Goal: Task Accomplishment & Management: Use online tool/utility

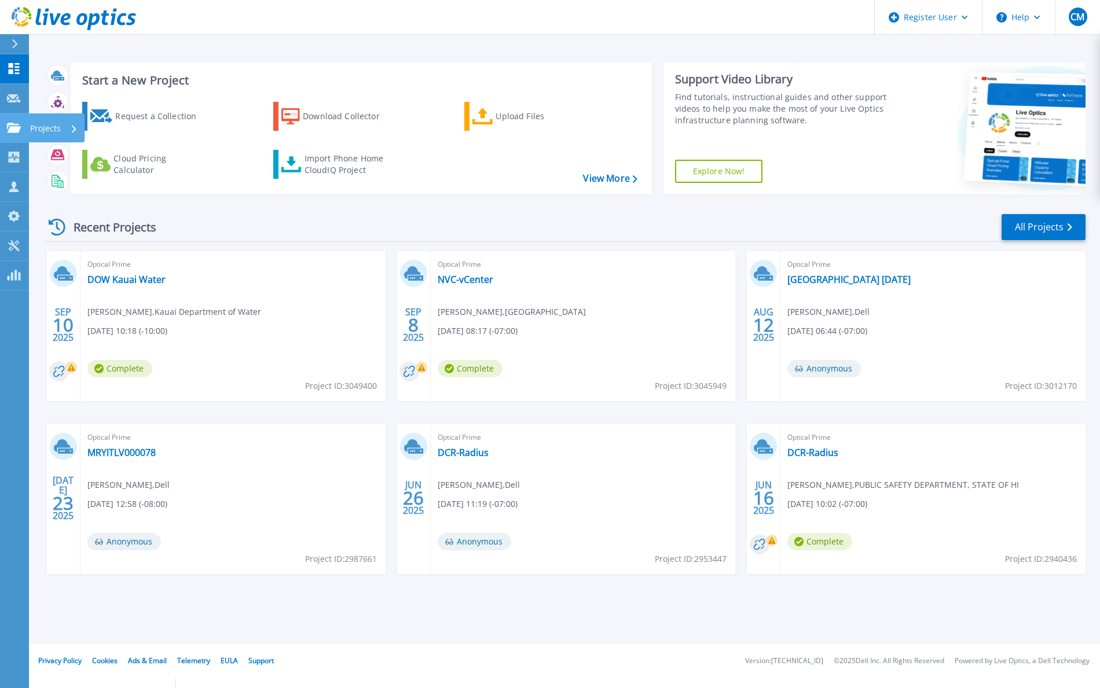
click at [10, 127] on icon at bounding box center [14, 128] width 14 height 10
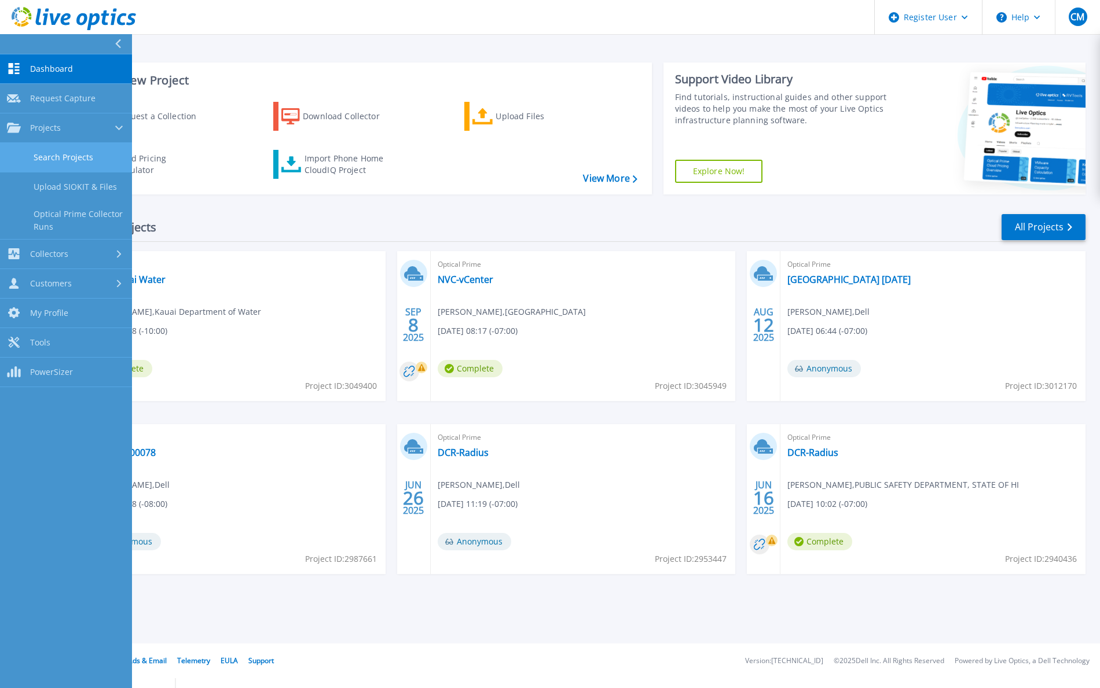
click at [70, 159] on link "Search Projects" at bounding box center [66, 158] width 132 height 30
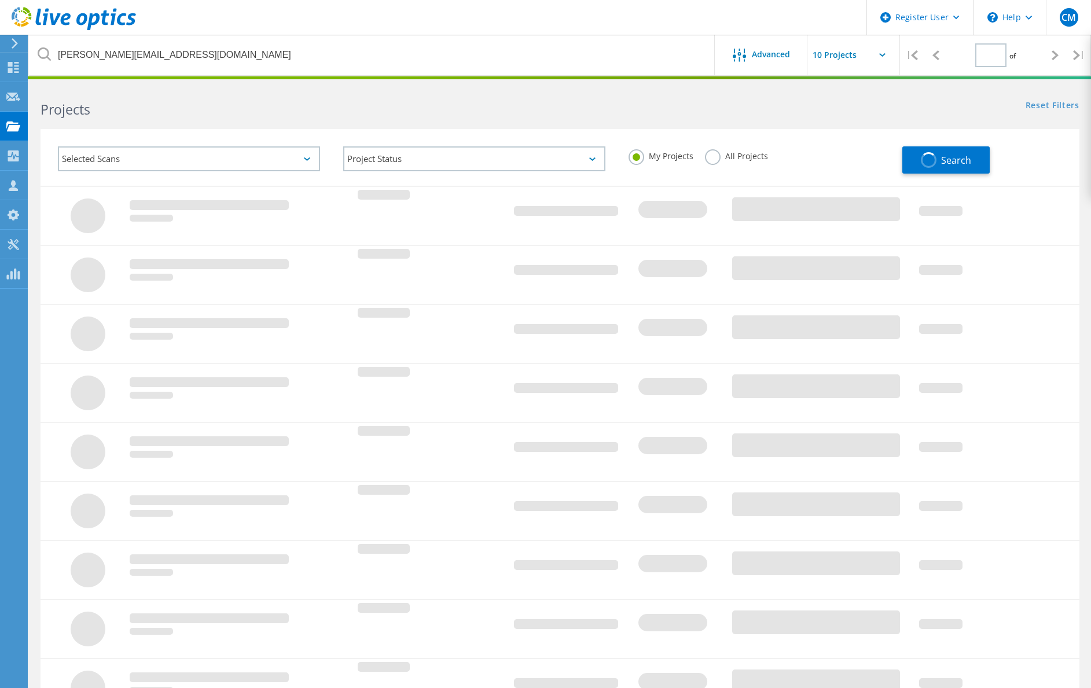
type input "1"
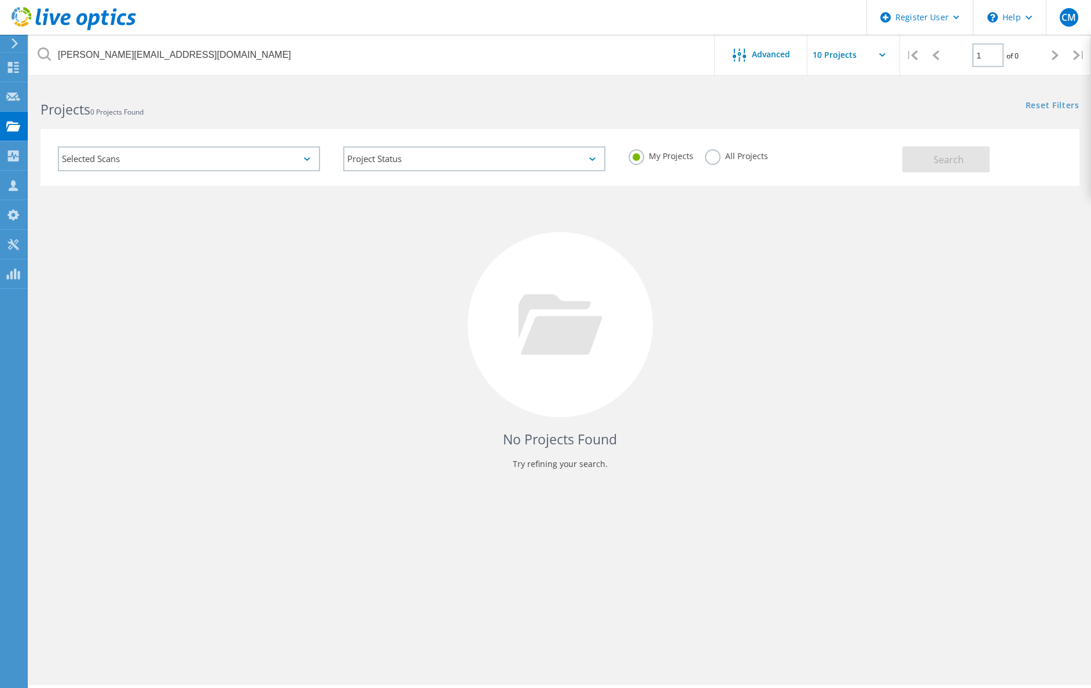
click at [712, 156] on label "All Projects" at bounding box center [736, 154] width 63 height 11
click at [0, 0] on input "All Projects" at bounding box center [0, 0] width 0 height 0
click at [932, 157] on button "Search" at bounding box center [946, 159] width 87 height 26
click at [258, 351] on div "No Projects Found Try refining your search." at bounding box center [560, 335] width 1039 height 299
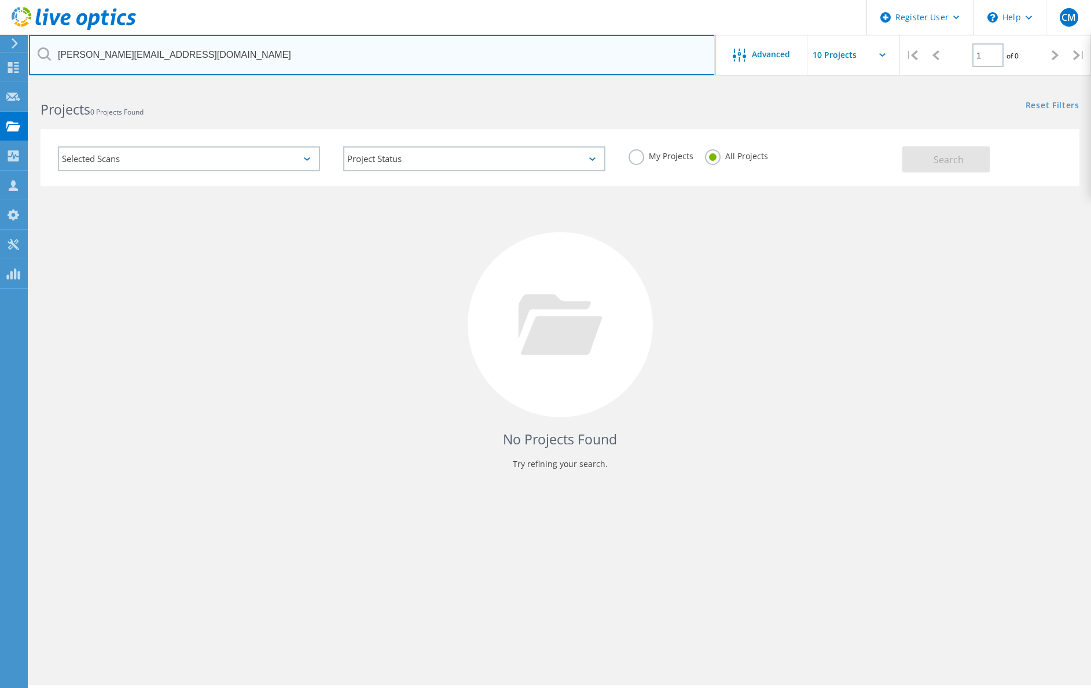
click at [172, 57] on input "[PERSON_NAME][EMAIL_ADDRESS][DOMAIN_NAME]" at bounding box center [372, 55] width 687 height 41
click at [199, 43] on input "[PERSON_NAME][EMAIL_ADDRESS][DOMAIN_NAME]" at bounding box center [372, 55] width 687 height 41
drag, startPoint x: 222, startPoint y: 53, endPoint x: 1, endPoint y: 58, distance: 221.2
click at [1, 84] on div "Register User \n Help Explore Helpful Articles Contact Support CM Dell User [PE…" at bounding box center [545, 402] width 1091 height 636
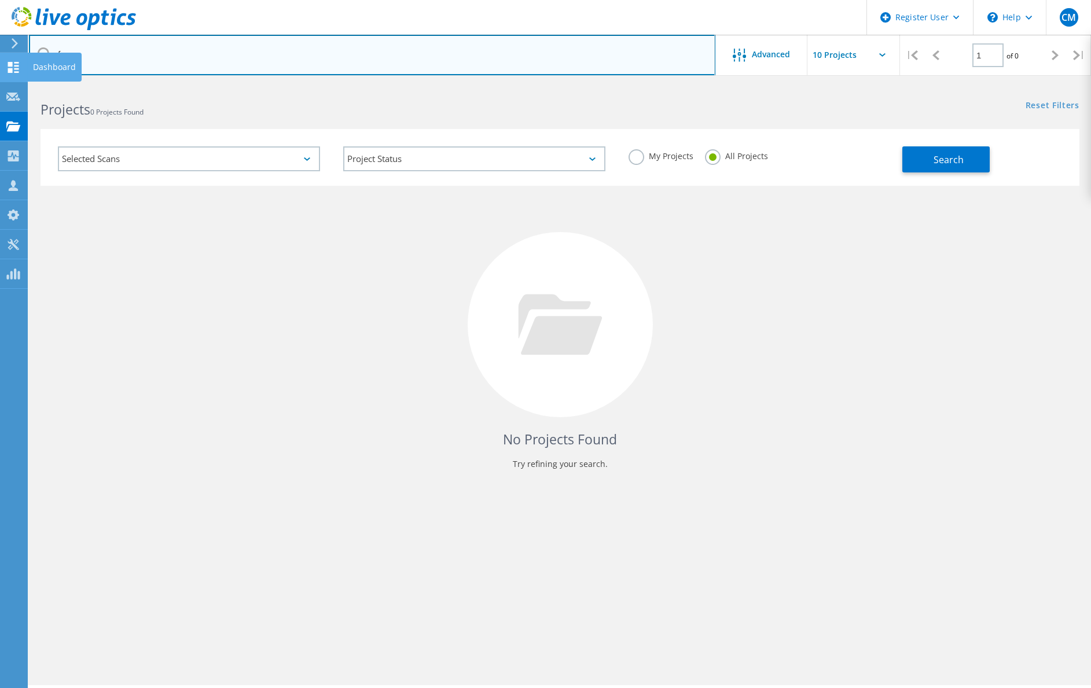
type input "f"
paste input "[EMAIL_ADDRESS][DOMAIN_NAME]>;"
type input "[EMAIL_ADDRESS][DOMAIN_NAME]"
